Goal: Task Accomplishment & Management: Manage account settings

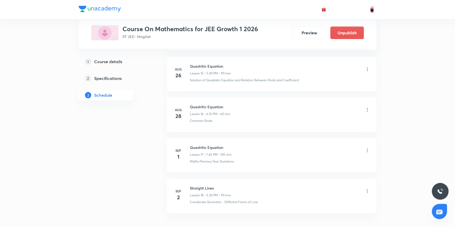
scroll to position [898, 0]
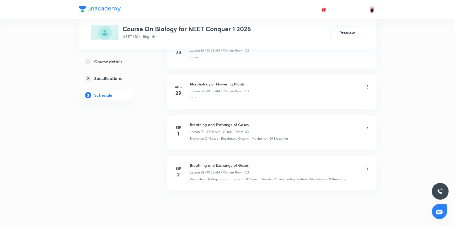
scroll to position [1736, 0]
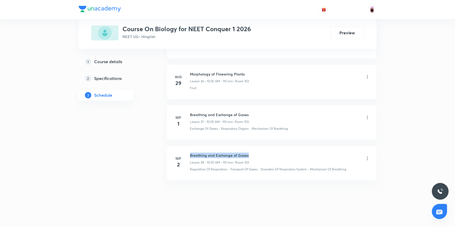
drag, startPoint x: 190, startPoint y: 153, endPoint x: 248, endPoint y: 154, distance: 57.7
click at [248, 154] on h6 "Breathing and Exchange of Gases" at bounding box center [219, 156] width 59 height 6
copy h6 "Breathing and Exchange of Gases"
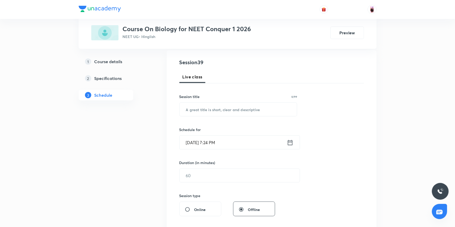
scroll to position [0, 0]
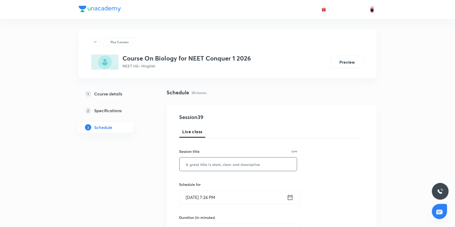
click at [251, 165] on input "text" at bounding box center [238, 163] width 117 height 13
paste input "Breathing and Exchange of Gases"
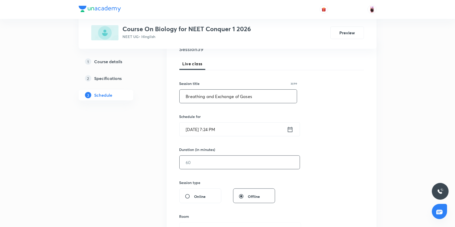
scroll to position [71, 0]
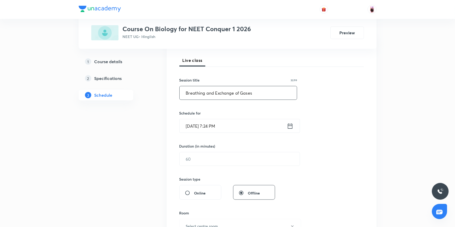
type input "Breathing and Exchange of Gases"
click at [289, 126] on icon at bounding box center [290, 125] width 7 height 7
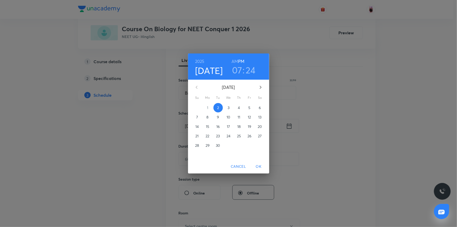
click at [228, 107] on p "3" at bounding box center [229, 107] width 2 height 5
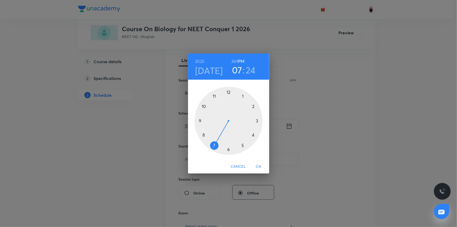
click at [233, 60] on h6 "AM" at bounding box center [235, 61] width 7 height 7
drag, startPoint x: 215, startPoint y: 145, endPoint x: 216, endPoint y: 102, distance: 42.7
click at [216, 102] on div at bounding box center [229, 121] width 68 height 68
drag, startPoint x: 248, startPoint y: 143, endPoint x: 228, endPoint y: 94, distance: 52.7
click at [228, 94] on div at bounding box center [229, 121] width 68 height 68
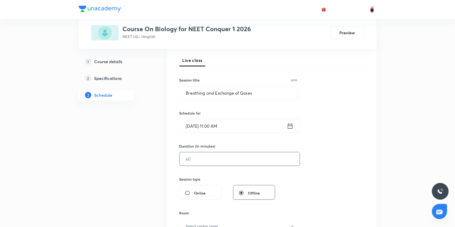
click at [214, 161] on input "text" at bounding box center [240, 158] width 120 height 13
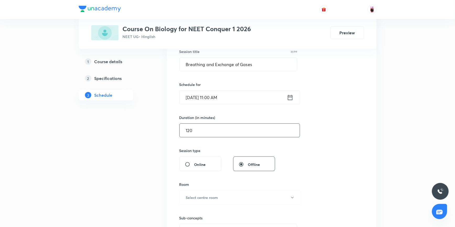
scroll to position [143, 0]
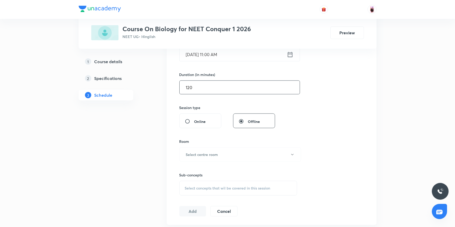
type input "120"
click at [225, 188] on span "Select concepts that wil be covered in this session" at bounding box center [227, 188] width 85 height 4
click at [216, 153] on h6 "Select centre room" at bounding box center [202, 155] width 32 height 6
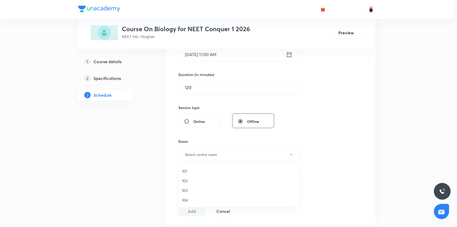
click at [185, 191] on span "103" at bounding box center [239, 191] width 115 height 6
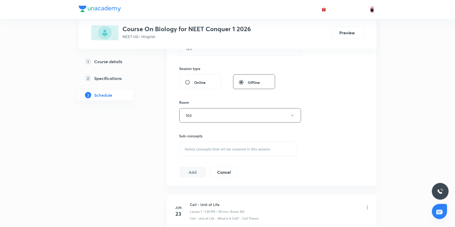
scroll to position [187, 0]
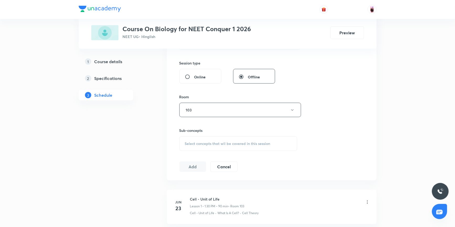
click at [218, 143] on span "Select concepts that wil be covered in this session" at bounding box center [227, 144] width 85 height 4
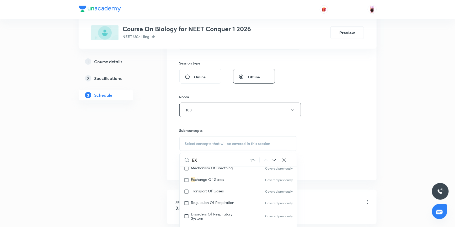
scroll to position [2123, 0]
type input "EX"
click at [188, 205] on input "checkbox" at bounding box center [187, 203] width 7 height 5
checkbox input "true"
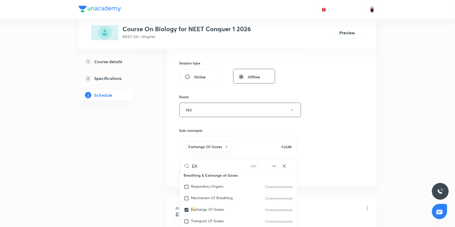
click at [210, 167] on input "EX" at bounding box center [221, 165] width 58 height 13
type input "E"
checkbox input "true"
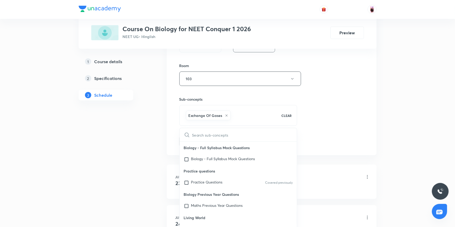
scroll to position [235, 0]
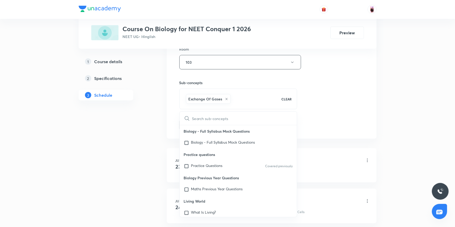
click at [330, 119] on div "Session 39 Live class Session title 31/99 Breathing and Exchange of Gases ​ Sch…" at bounding box center [271, 4] width 184 height 252
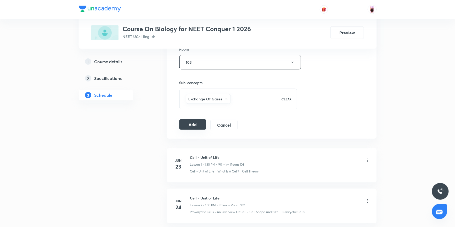
click at [193, 125] on button "Add" at bounding box center [192, 124] width 27 height 10
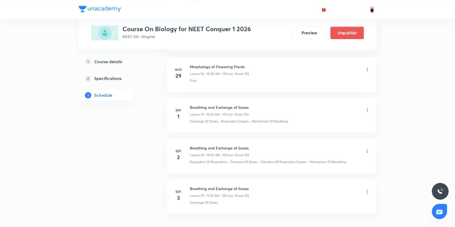
scroll to position [1536, 0]
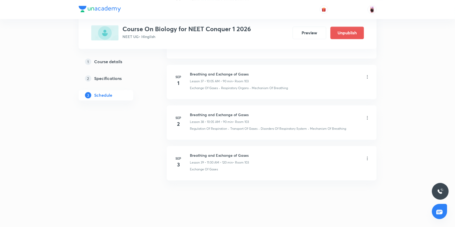
click at [367, 156] on icon at bounding box center [367, 158] width 5 height 5
click at [322, 170] on p "Edit" at bounding box center [319, 169] width 7 height 6
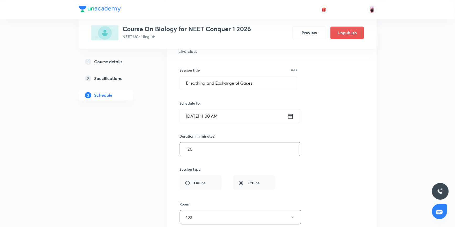
scroll to position [1618, 0]
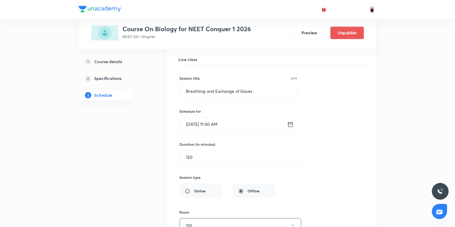
click at [291, 122] on icon at bounding box center [290, 124] width 7 height 7
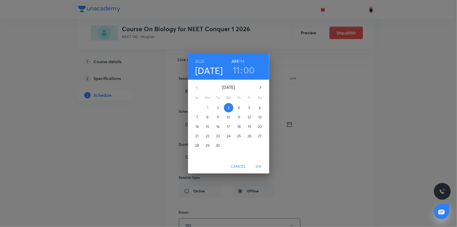
click at [249, 71] on h3 "00" at bounding box center [249, 69] width 11 height 11
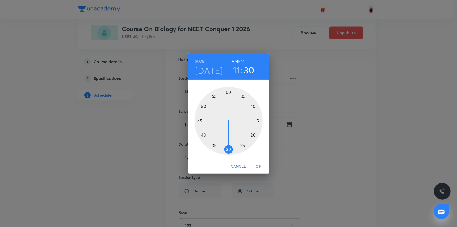
drag, startPoint x: 228, startPoint y: 92, endPoint x: 229, endPoint y: 148, distance: 56.6
click at [229, 148] on div at bounding box center [229, 121] width 68 height 68
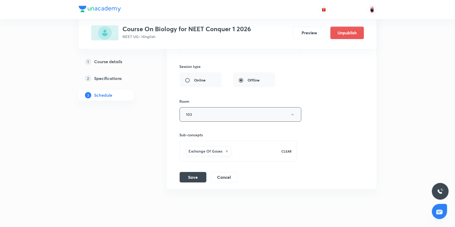
scroll to position [1737, 0]
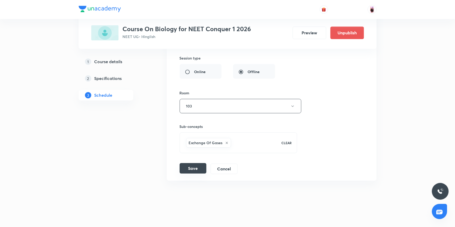
click at [198, 163] on button "Save" at bounding box center [193, 168] width 27 height 10
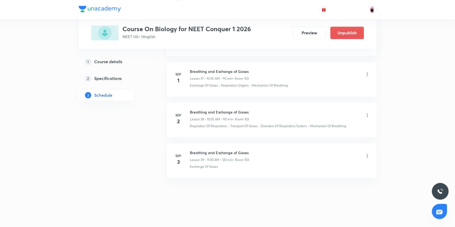
scroll to position [1536, 0]
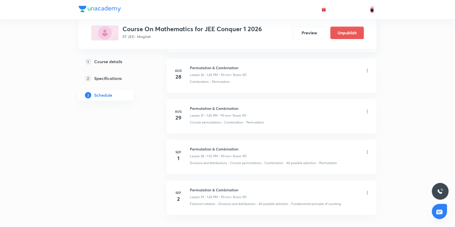
scroll to position [1790, 0]
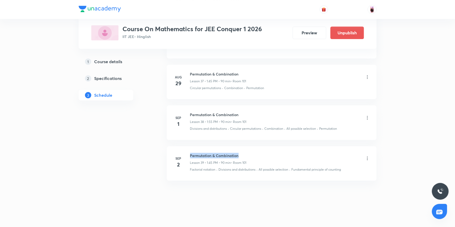
drag, startPoint x: 190, startPoint y: 153, endPoint x: 239, endPoint y: 152, distance: 48.5
click at [239, 153] on h6 "Permutation & Combination" at bounding box center [218, 156] width 56 height 6
copy h6 "Permutation & Combination"
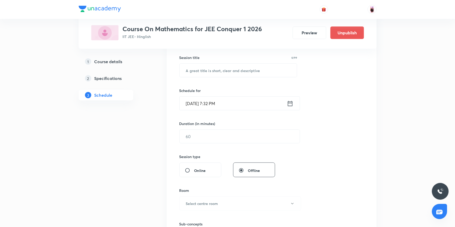
scroll to position [51, 0]
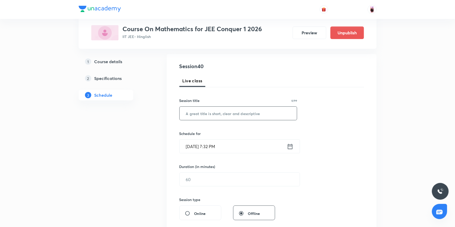
click at [205, 113] on input "text" at bounding box center [238, 113] width 117 height 13
paste input "Permutation & Combination"
type input "Permutation & Combination"
click at [289, 147] on icon at bounding box center [290, 146] width 7 height 7
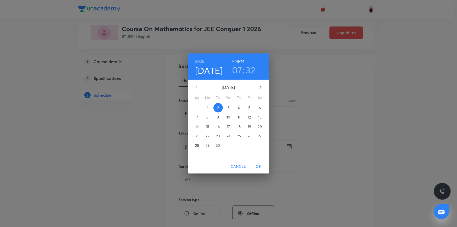
click at [228, 107] on p "3" at bounding box center [229, 107] width 2 height 5
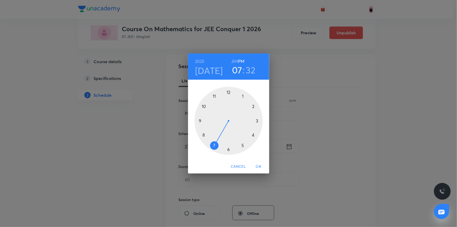
click at [321, 127] on div "2025 Sep 3 07 : 32 AM PM 1 2 3 4 5 6 7 8 9 10 11 12 Cancel OK" at bounding box center [228, 113] width 457 height 227
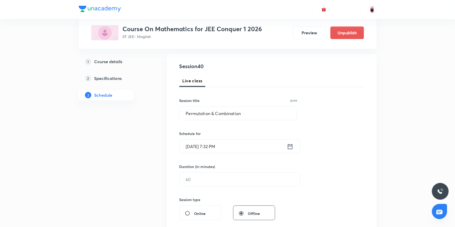
click at [290, 147] on icon at bounding box center [290, 146] width 7 height 7
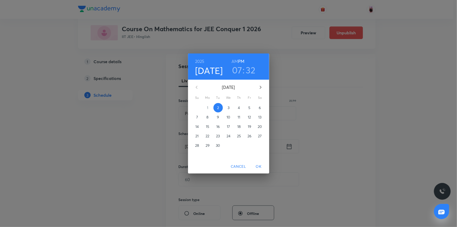
click at [230, 107] on p "3" at bounding box center [229, 107] width 2 height 5
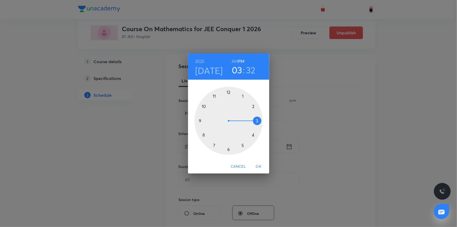
drag, startPoint x: 212, startPoint y: 146, endPoint x: 256, endPoint y: 120, distance: 51.0
click at [256, 120] on div at bounding box center [229, 121] width 68 height 68
drag, startPoint x: 222, startPoint y: 150, endPoint x: 241, endPoint y: 120, distance: 35.4
click at [241, 120] on div at bounding box center [229, 121] width 68 height 68
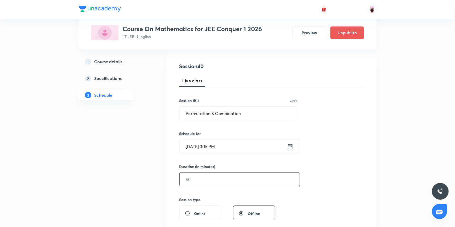
click at [216, 182] on input "text" at bounding box center [240, 179] width 120 height 13
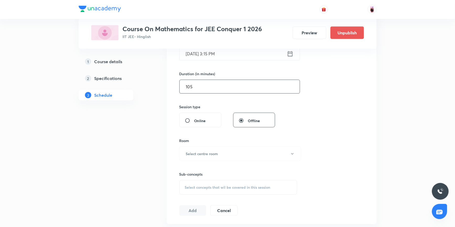
scroll to position [146, 0]
type input "105"
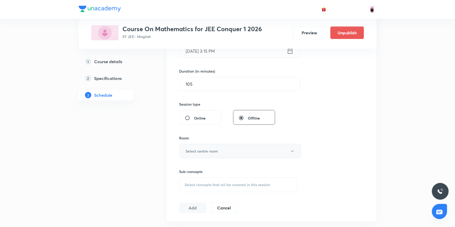
click at [237, 152] on button "Select centre room" at bounding box center [240, 151] width 122 height 14
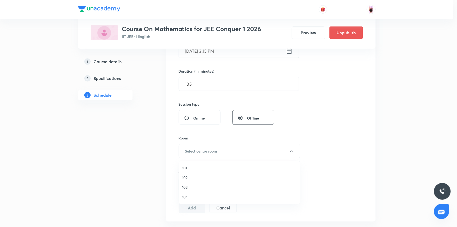
click at [188, 168] on span "101" at bounding box center [239, 168] width 115 height 6
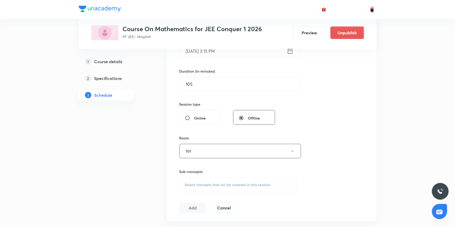
click at [224, 185] on span "Select concepts that wil be covered in this session" at bounding box center [227, 185] width 85 height 4
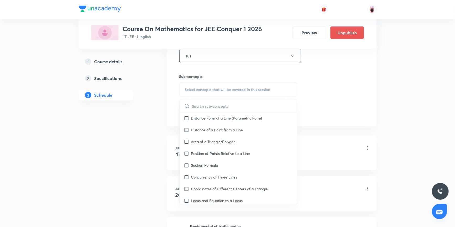
scroll to position [3049, 0]
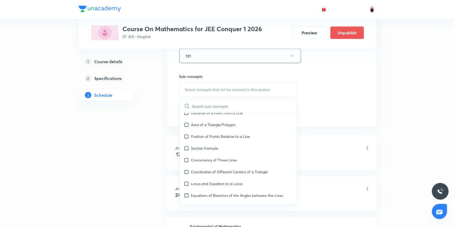
click at [217, 108] on input "text" at bounding box center [244, 105] width 105 height 13
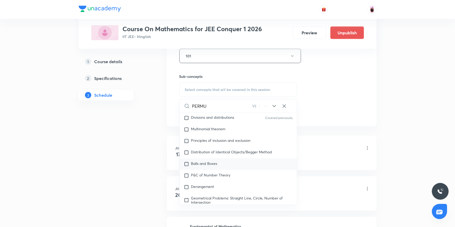
scroll to position [1101, 0]
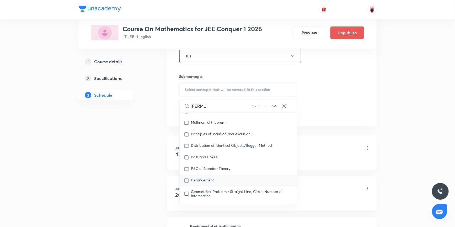
type input "PERMU"
click at [186, 178] on input "checkbox" at bounding box center [187, 180] width 7 height 5
checkbox input "true"
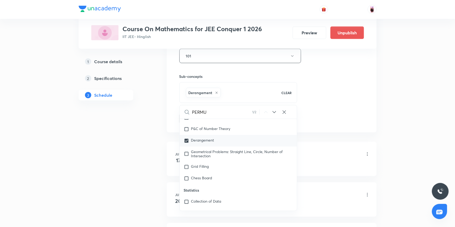
scroll to position [1148, 0]
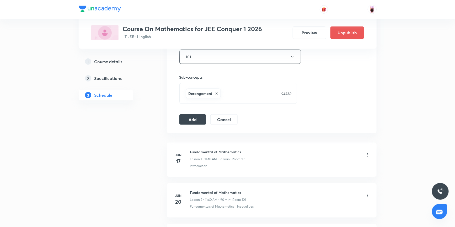
scroll to position [241, 0]
click at [196, 117] on button "Add" at bounding box center [192, 118] width 27 height 10
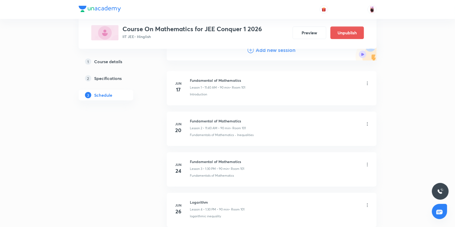
scroll to position [0, 0]
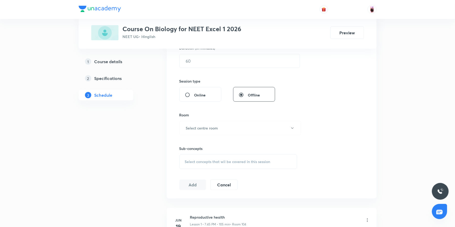
scroll to position [220, 0]
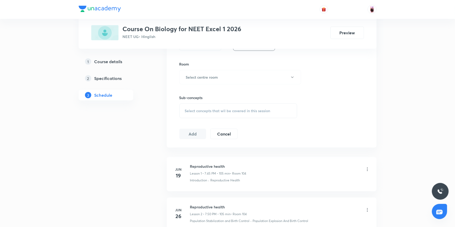
click at [234, 110] on span "Select concepts that wil be covered in this session" at bounding box center [227, 111] width 85 height 4
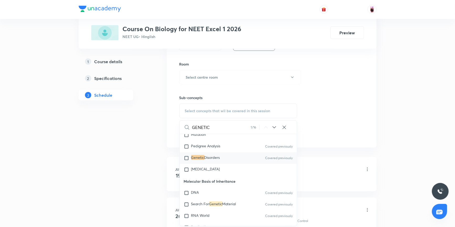
scroll to position [3936, 0]
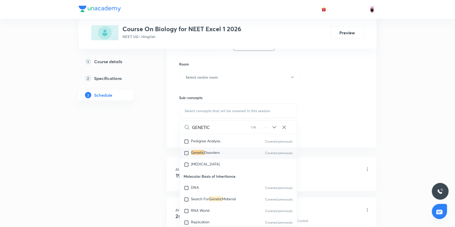
type input "GENETIC"
drag, startPoint x: 183, startPoint y: 177, endPoint x: 237, endPoint y: 176, distance: 53.5
click at [237, 176] on p "Molecular Basis of Inheritance" at bounding box center [238, 176] width 117 height 12
copy p "Molecular Basis of Inheritance"
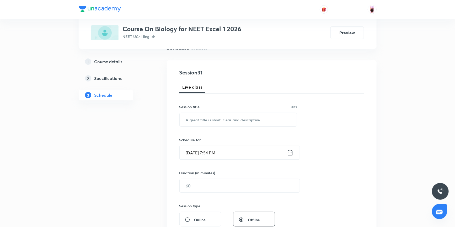
scroll to position [0, 0]
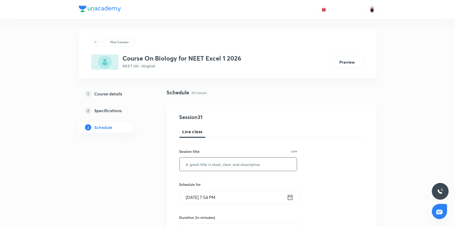
click at [212, 164] on input "text" at bounding box center [238, 163] width 117 height 13
paste input "Molecular Basis of Inheritance"
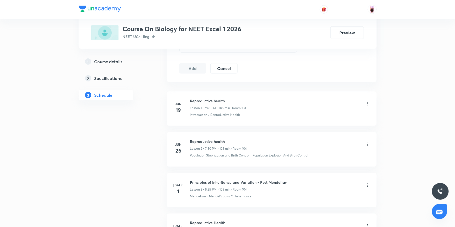
scroll to position [238, 0]
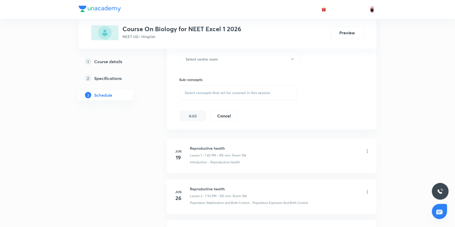
type input "Molecular Basis of Inheritance"
click at [230, 96] on div "Select concepts that wil be covered in this session" at bounding box center [238, 92] width 118 height 15
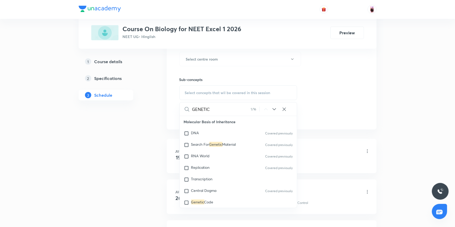
scroll to position [3973, 0]
type input "GENETIC"
click at [185, 203] on input "checkbox" at bounding box center [187, 202] width 7 height 5
checkbox input "true"
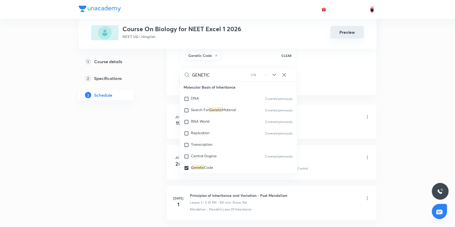
scroll to position [286, 0]
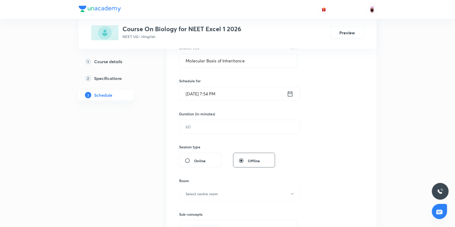
scroll to position [95, 0]
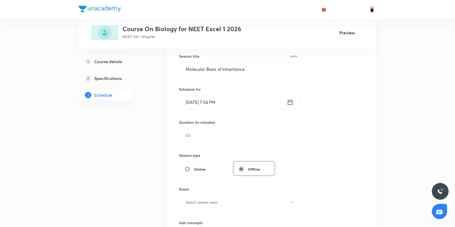
click at [292, 99] on icon at bounding box center [290, 102] width 7 height 7
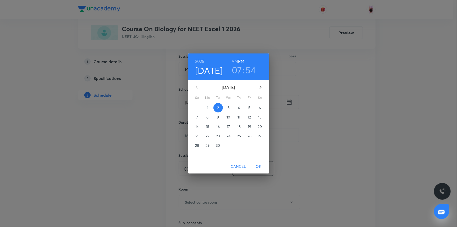
click at [237, 69] on h3 "07" at bounding box center [237, 69] width 10 height 11
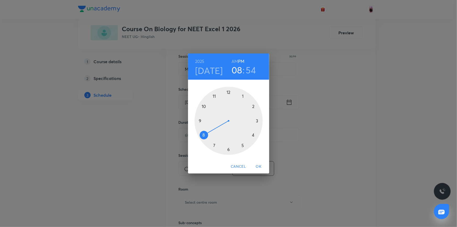
drag, startPoint x: 213, startPoint y: 146, endPoint x: 209, endPoint y: 136, distance: 10.8
click at [209, 136] on div at bounding box center [229, 121] width 68 height 68
drag, startPoint x: 211, startPoint y: 97, endPoint x: 229, endPoint y: 95, distance: 17.2
click at [229, 95] on div at bounding box center [229, 121] width 68 height 68
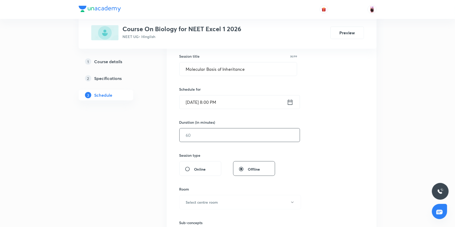
drag, startPoint x: 203, startPoint y: 135, endPoint x: 176, endPoint y: 133, distance: 27.1
click at [176, 133] on div "Session 31 Live class Session title 30/99 Molecular Basis of Inheritance ​ Sche…" at bounding box center [272, 144] width 210 height 269
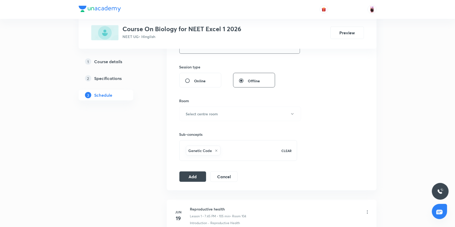
scroll to position [191, 0]
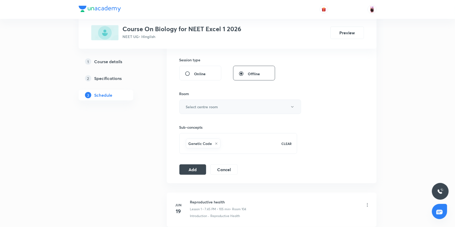
type input "90"
click at [220, 103] on button "Select centre room" at bounding box center [240, 107] width 122 height 14
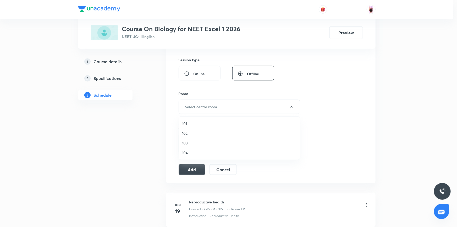
click at [187, 133] on span "102" at bounding box center [239, 134] width 115 height 6
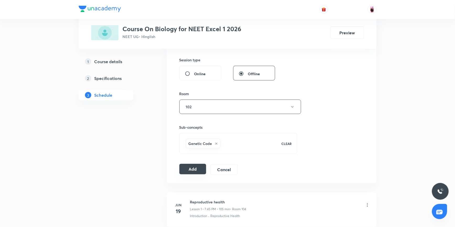
click at [194, 168] on button "Add" at bounding box center [192, 169] width 27 height 10
